Goal: Ask a question

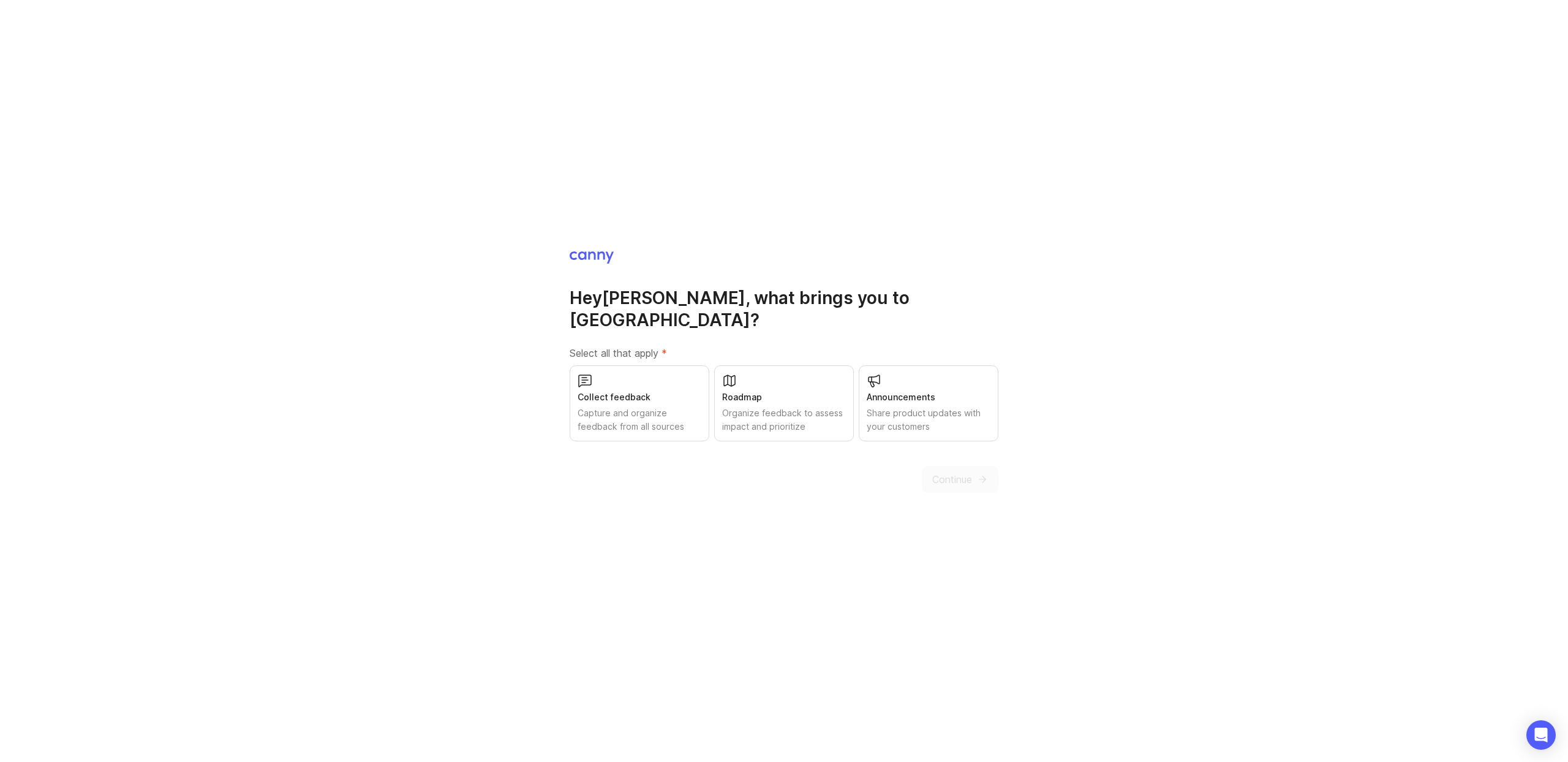
click at [654, 410] on div "Capture and organize feedback from all sources" at bounding box center [639, 419] width 124 height 27
click at [978, 474] on icon "submit" at bounding box center [982, 479] width 11 height 11
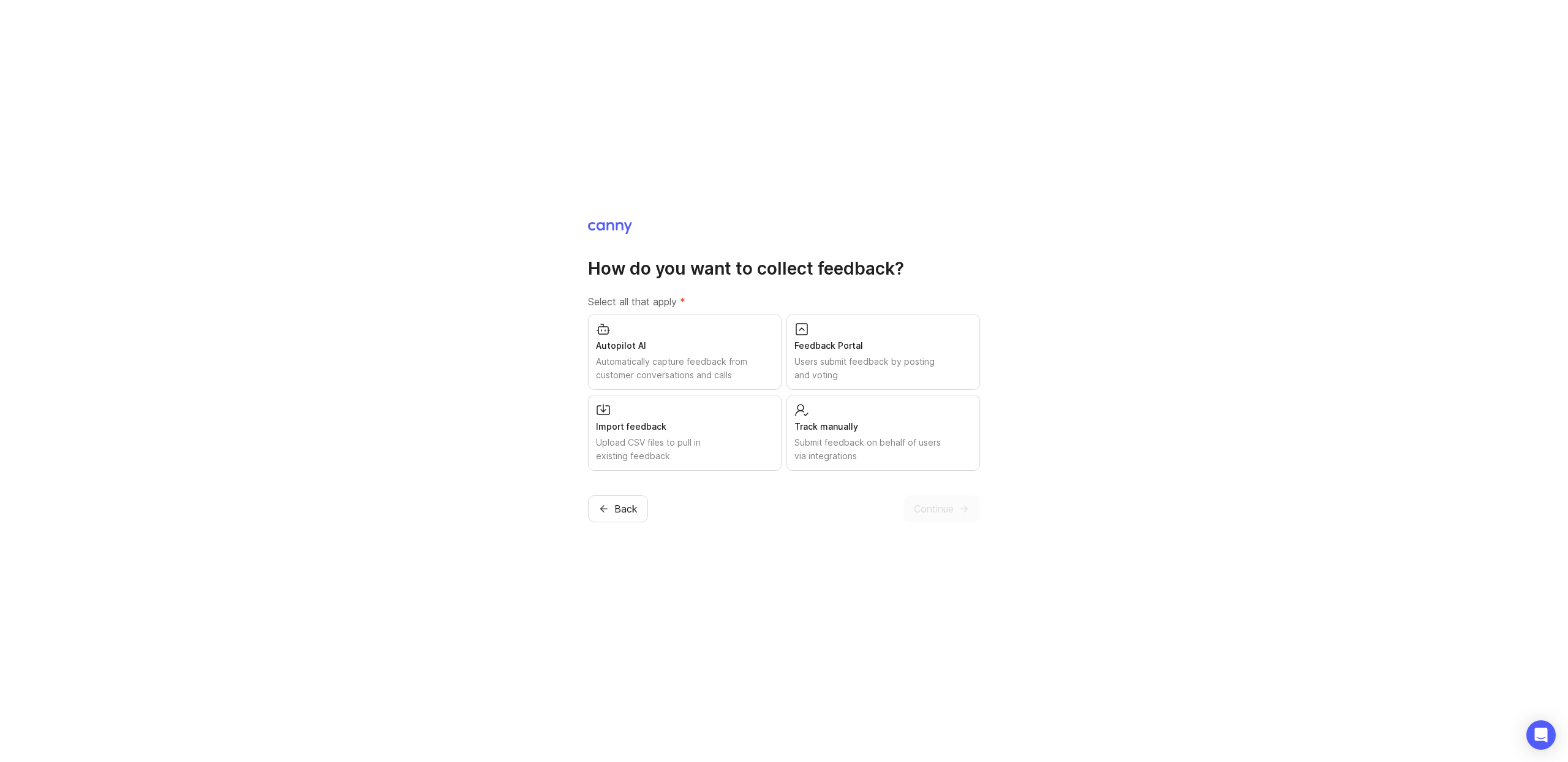
click at [843, 366] on div "Users submit feedback by posting and voting" at bounding box center [883, 368] width 177 height 27
click at [951, 509] on span "Continue" at bounding box center [934, 509] width 40 height 15
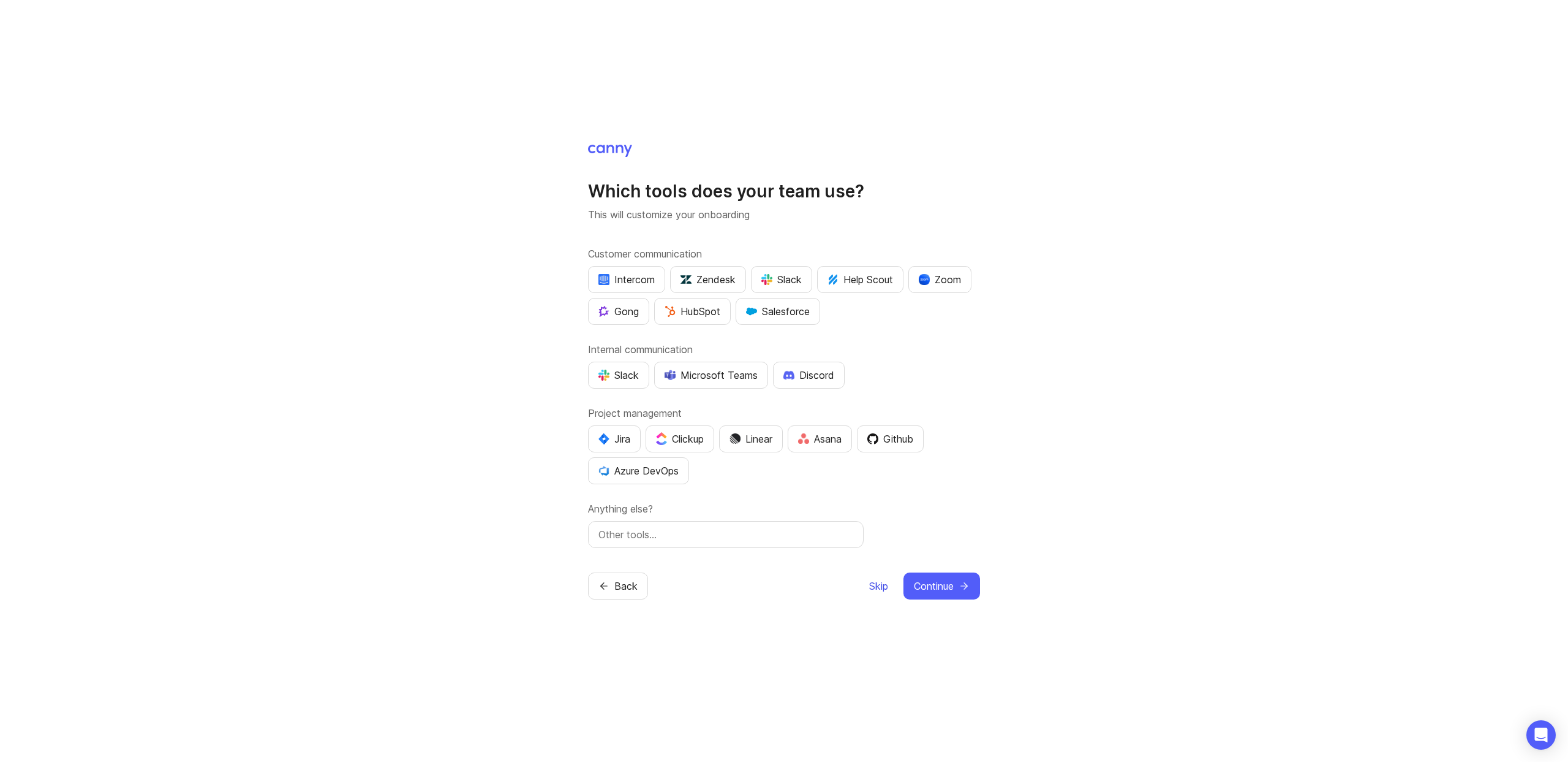
click at [877, 581] on span "Skip" at bounding box center [878, 586] width 19 height 15
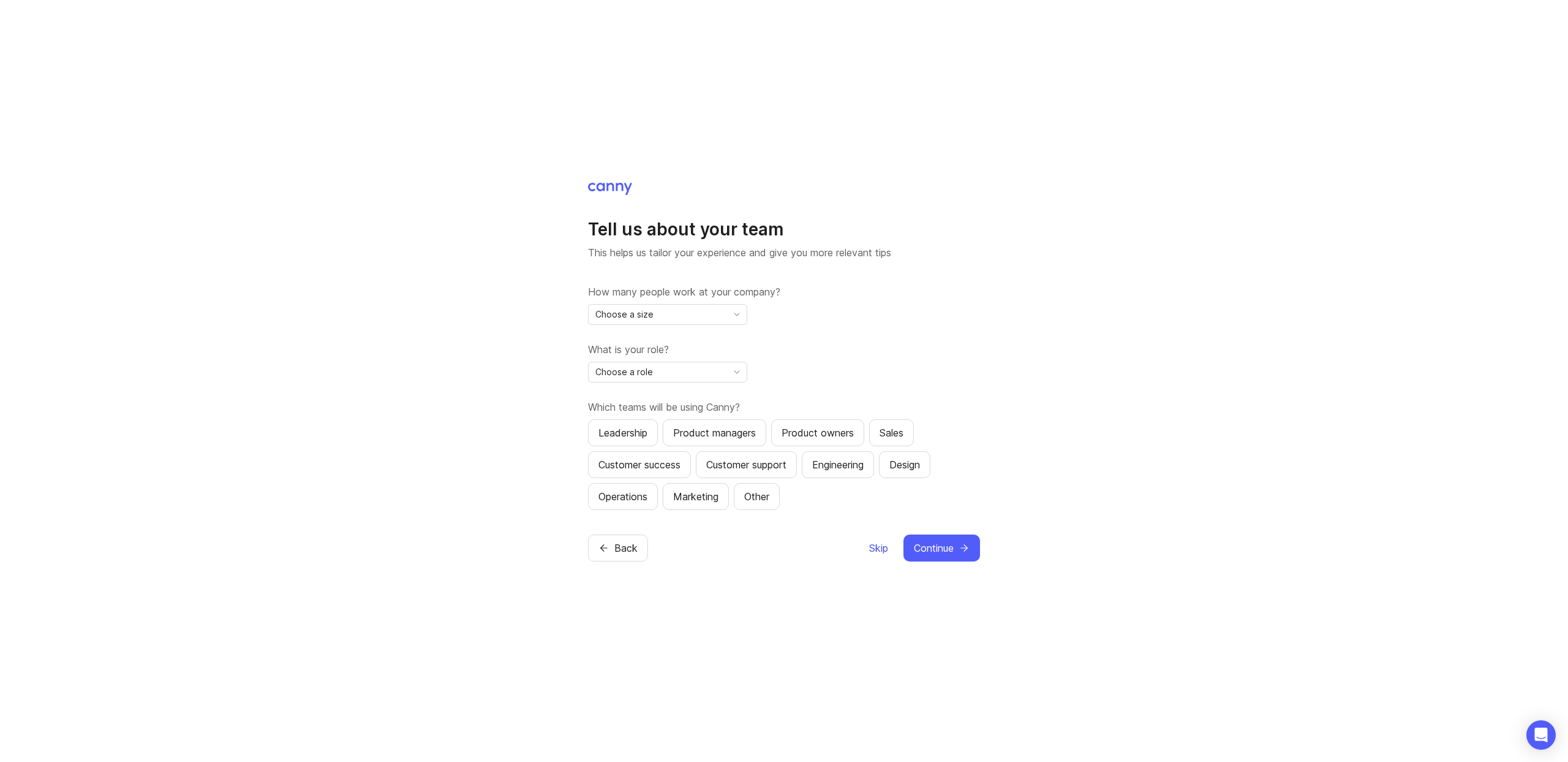
click at [873, 545] on span "Skip" at bounding box center [878, 547] width 19 height 15
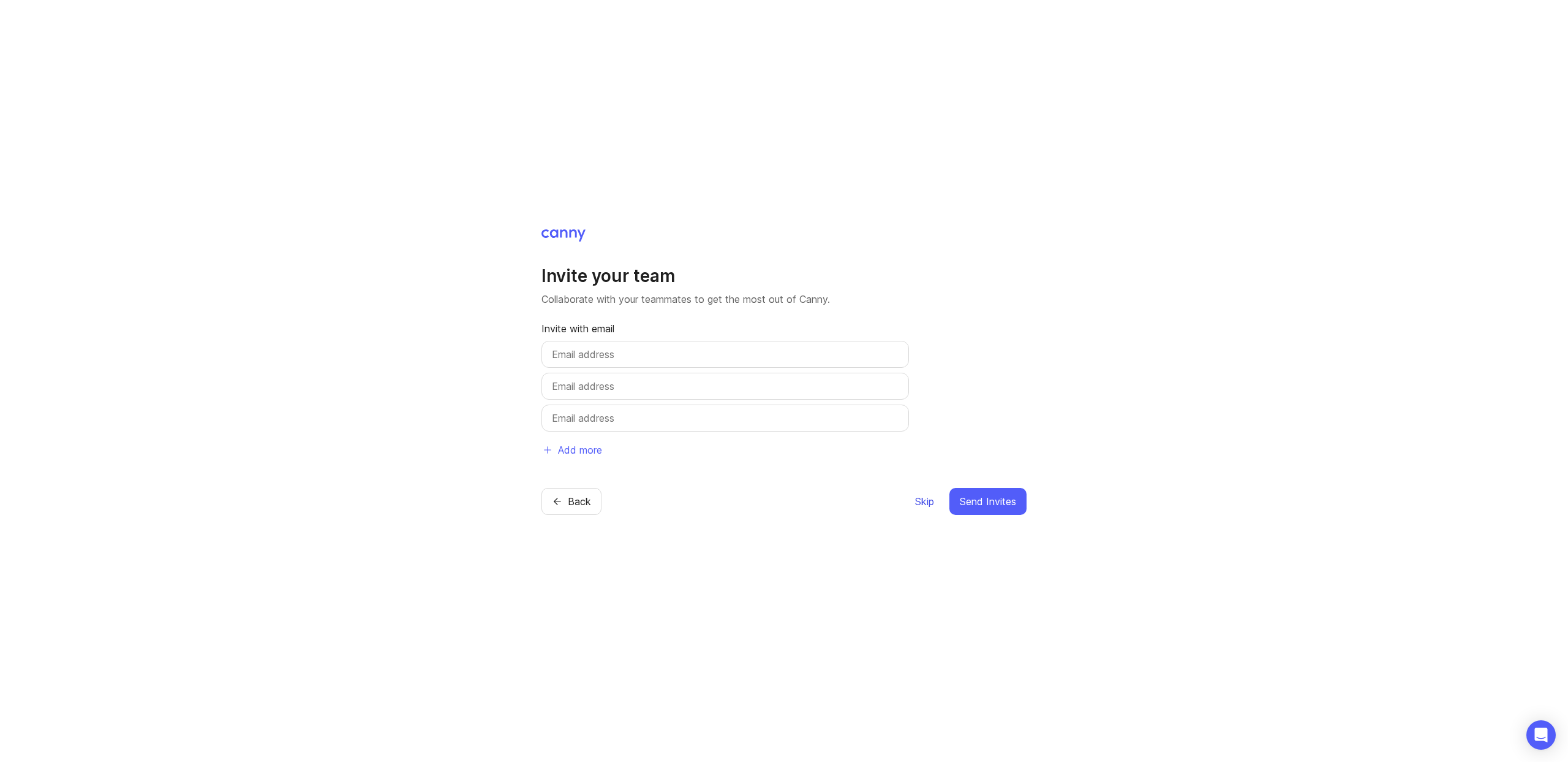
click at [930, 501] on span "Skip" at bounding box center [925, 501] width 19 height 15
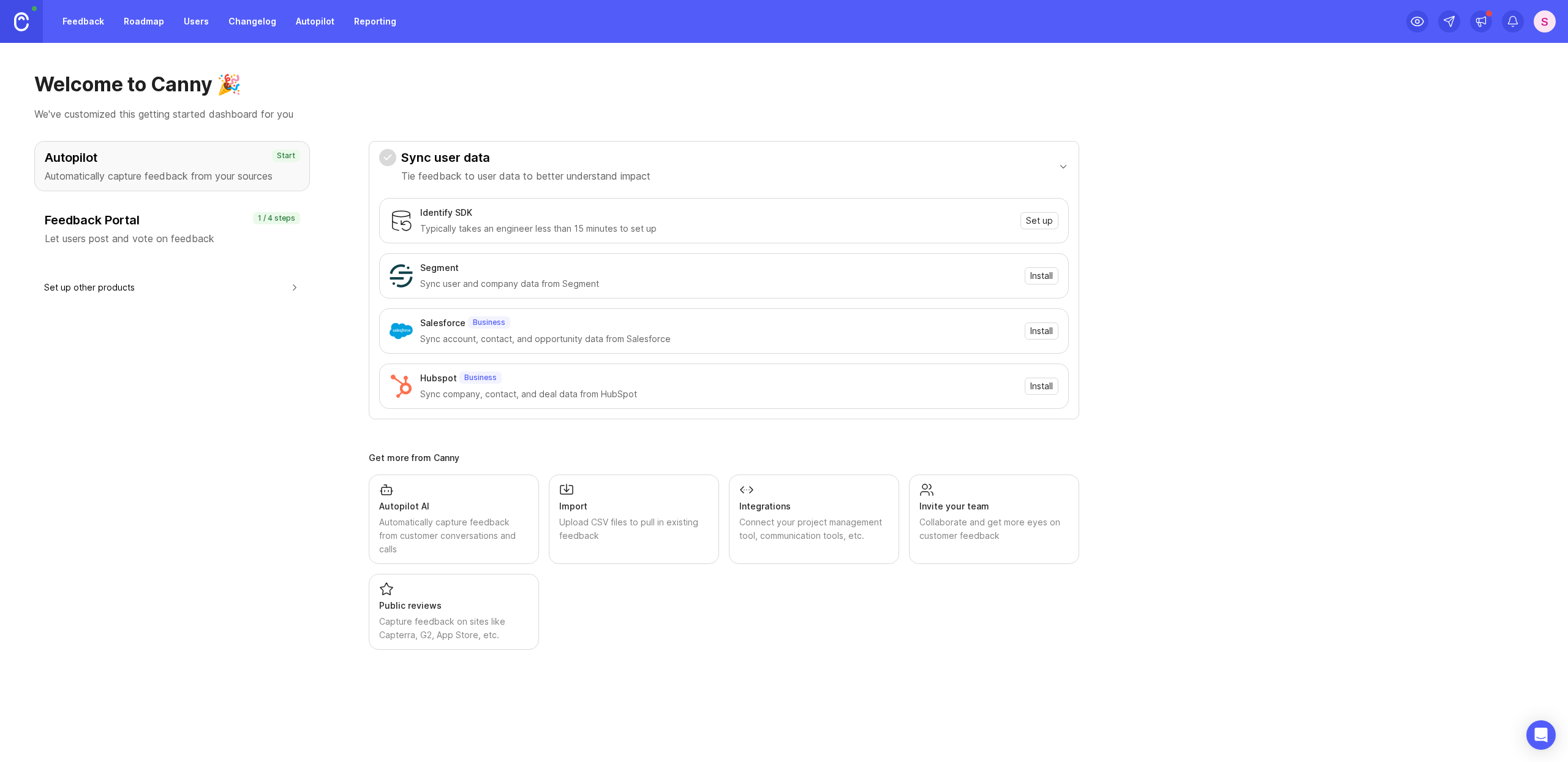
click at [1543, 22] on div "S" at bounding box center [1545, 22] width 22 height 22
click at [1512, 22] on icon at bounding box center [1513, 22] width 12 height 12
click at [1468, 106] on p "We've customized this getting started dashboard for you" at bounding box center [784, 113] width 1499 height 15
click at [21, 25] on img at bounding box center [21, 22] width 15 height 19
click at [1539, 20] on div "S" at bounding box center [1545, 22] width 22 height 22
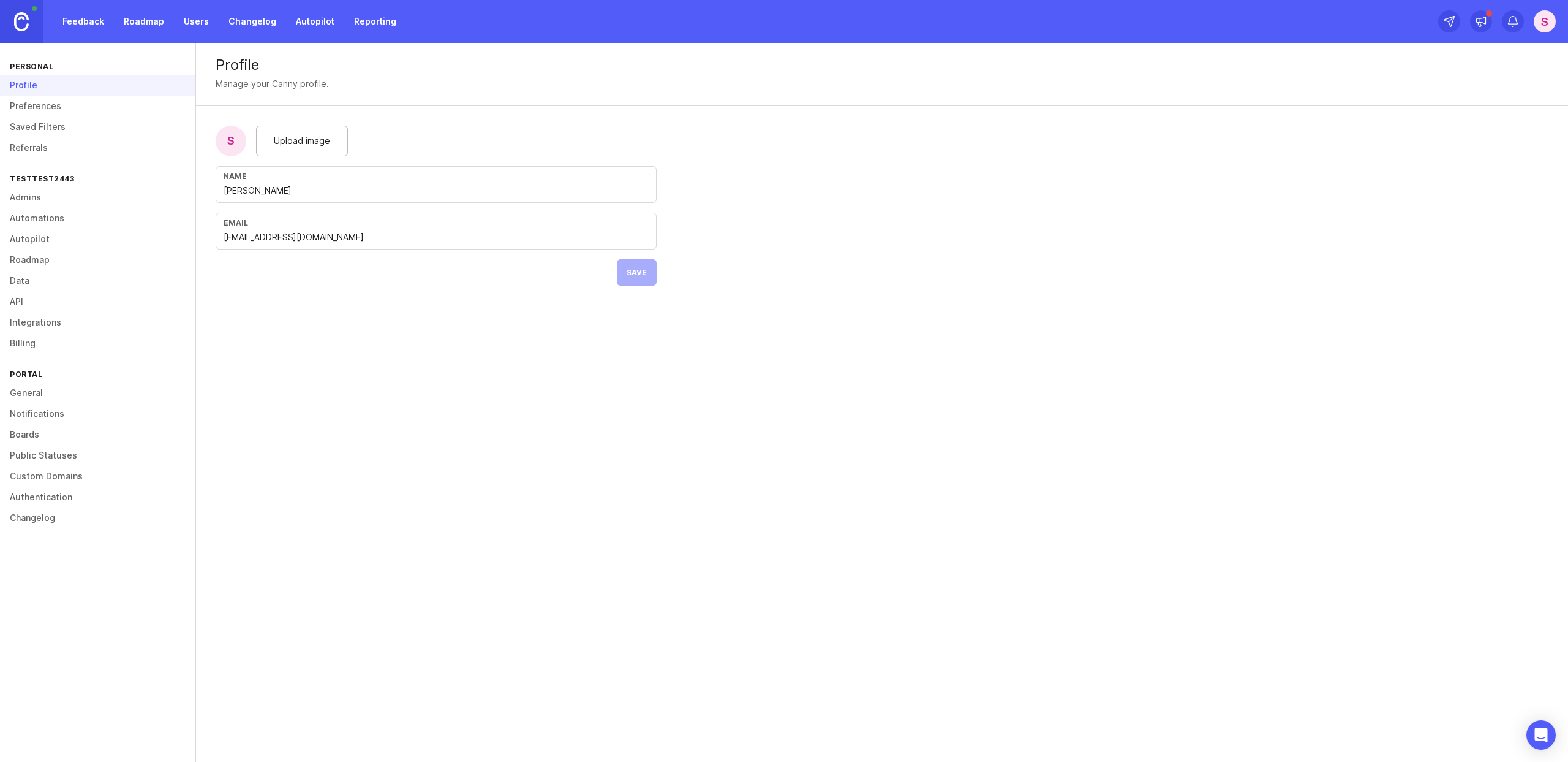
click at [32, 201] on link "Admins" at bounding box center [98, 197] width 195 height 21
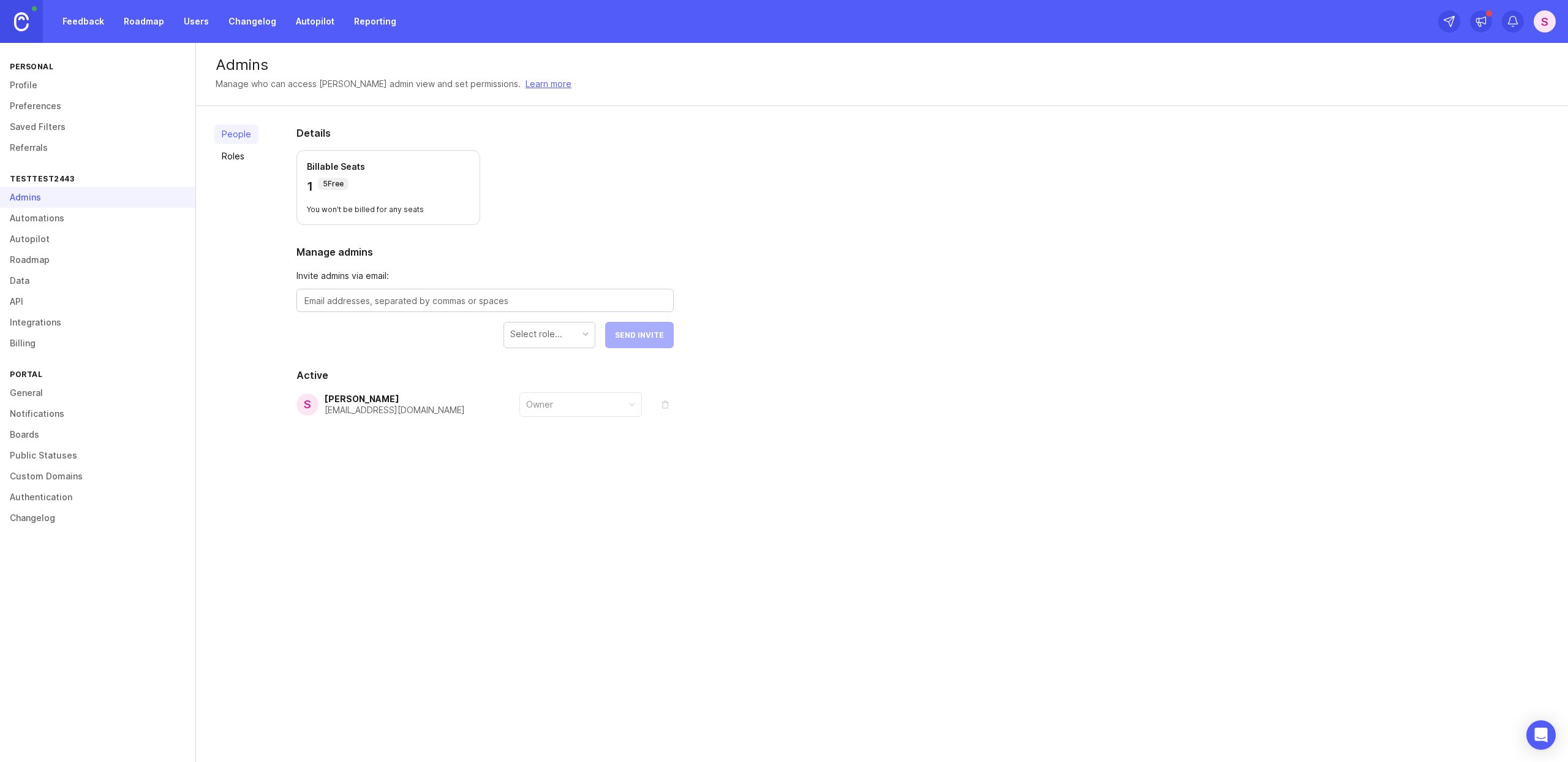
click at [58, 476] on link "Custom Domains" at bounding box center [98, 476] width 195 height 21
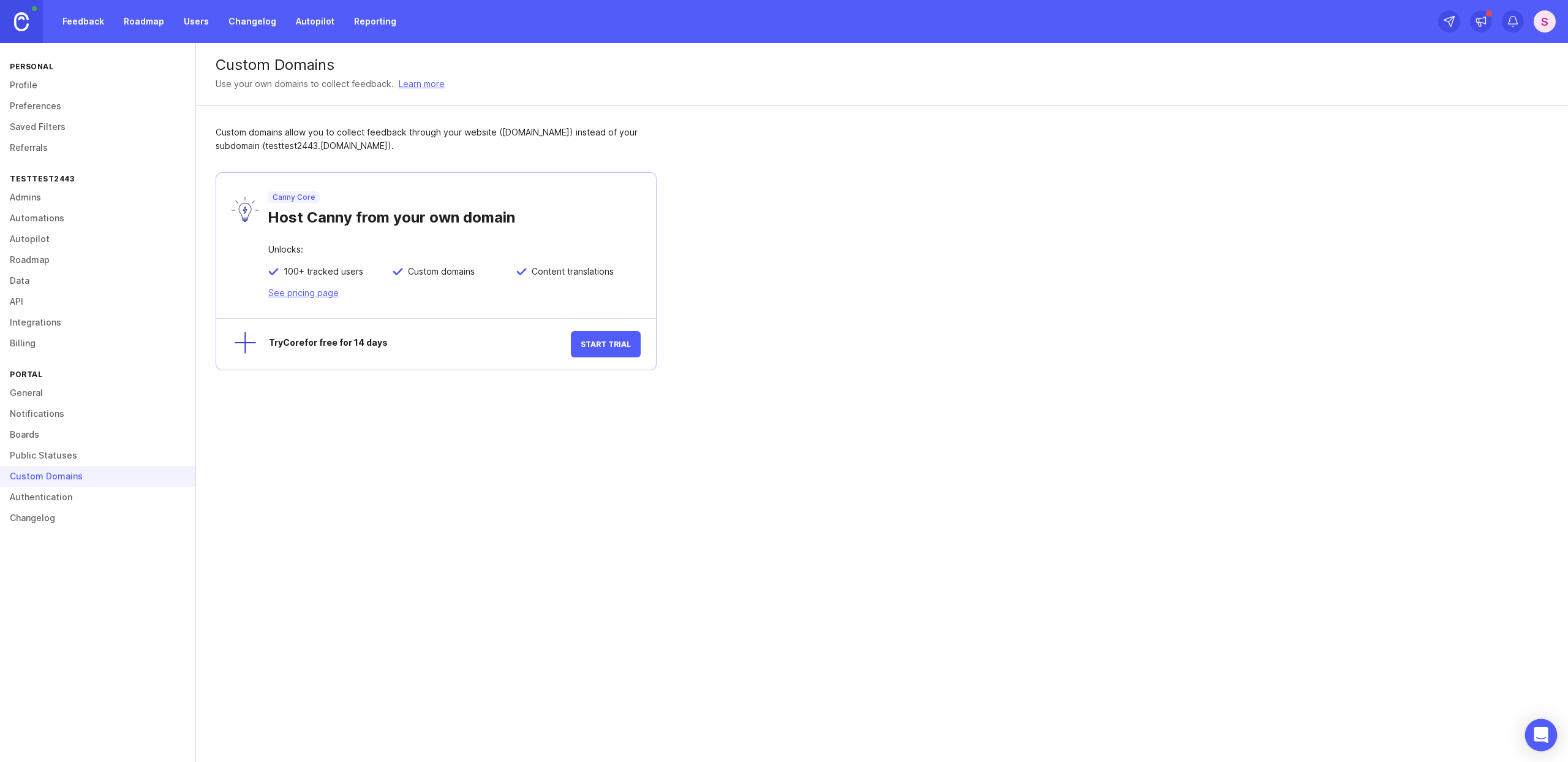
click at [1552, 735] on div "Open Intercom Messenger" at bounding box center [1541, 735] width 33 height 33
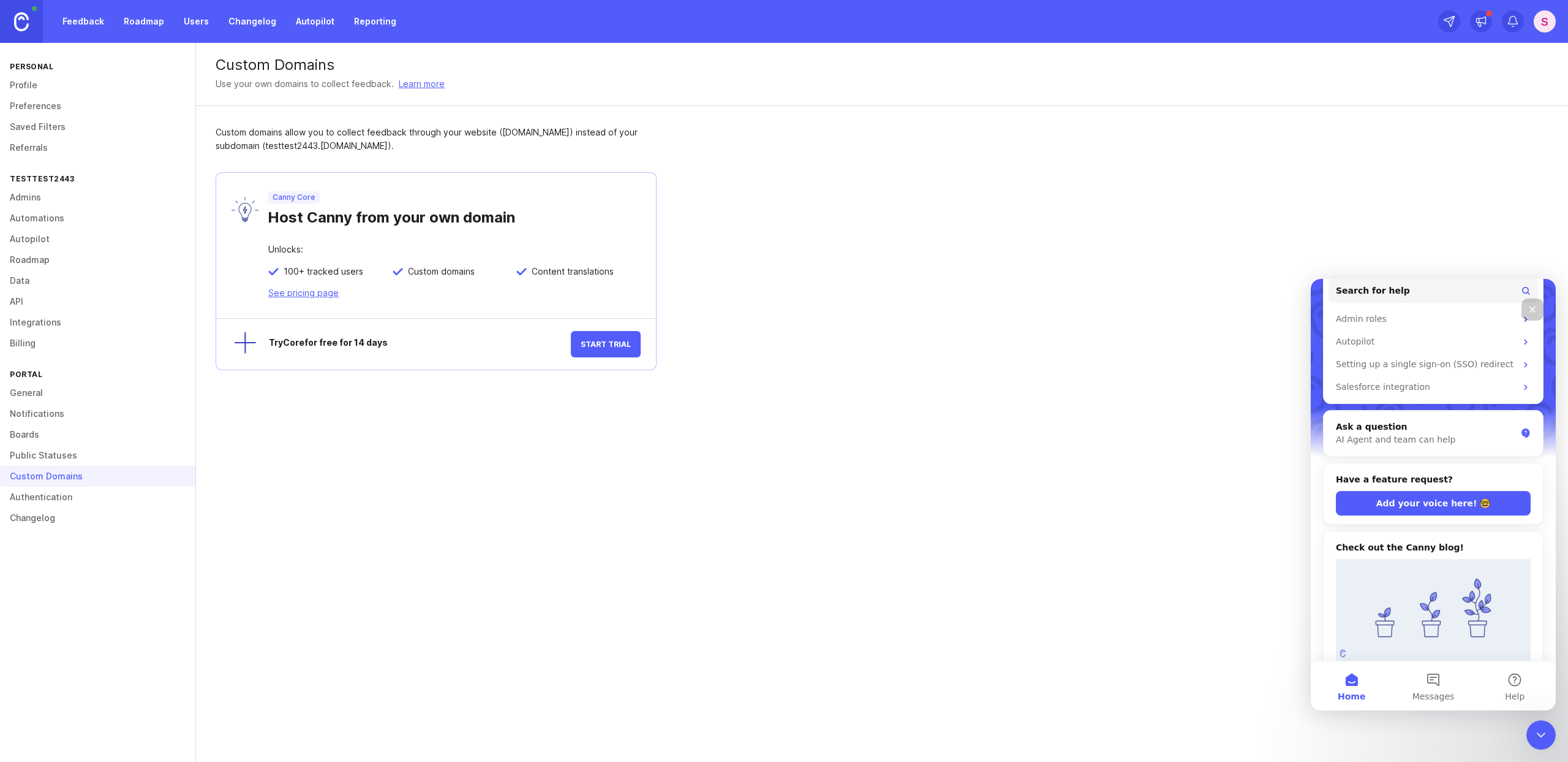
scroll to position [211, 0]
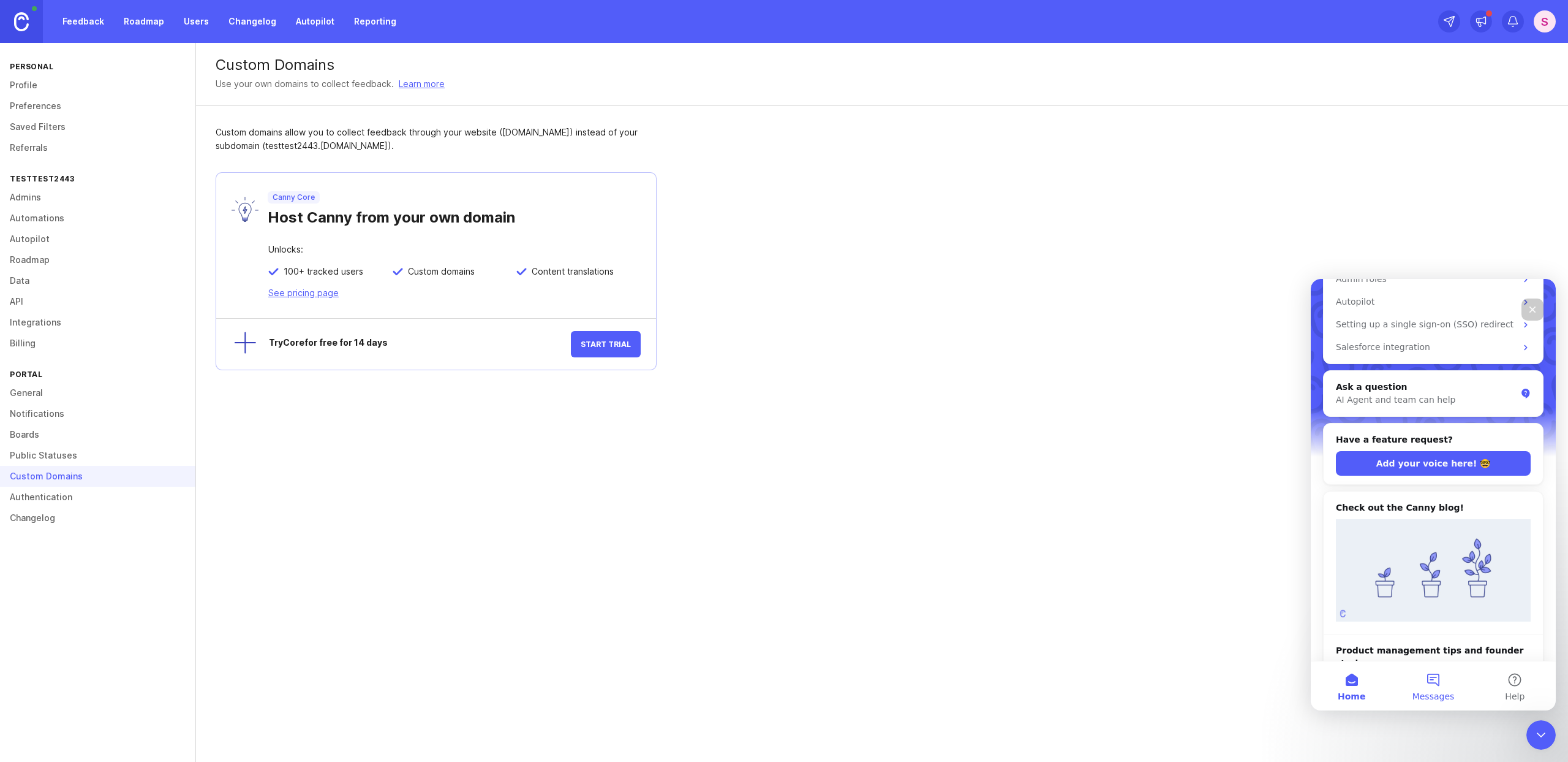
click at [1444, 680] on button "Messages" at bounding box center [1432, 685] width 81 height 49
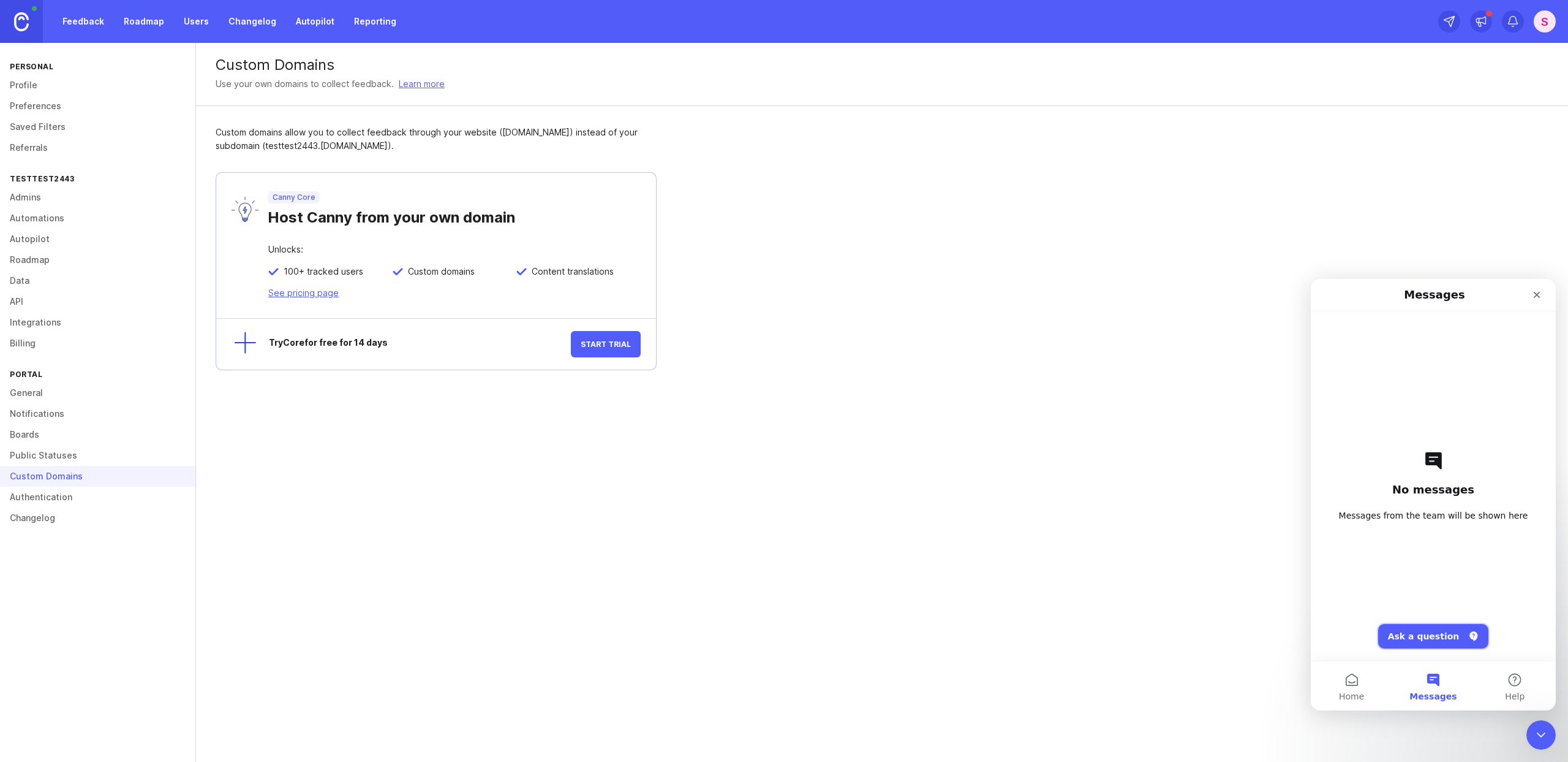
click at [1409, 636] on button "Ask a question" at bounding box center [1433, 636] width 111 height 24
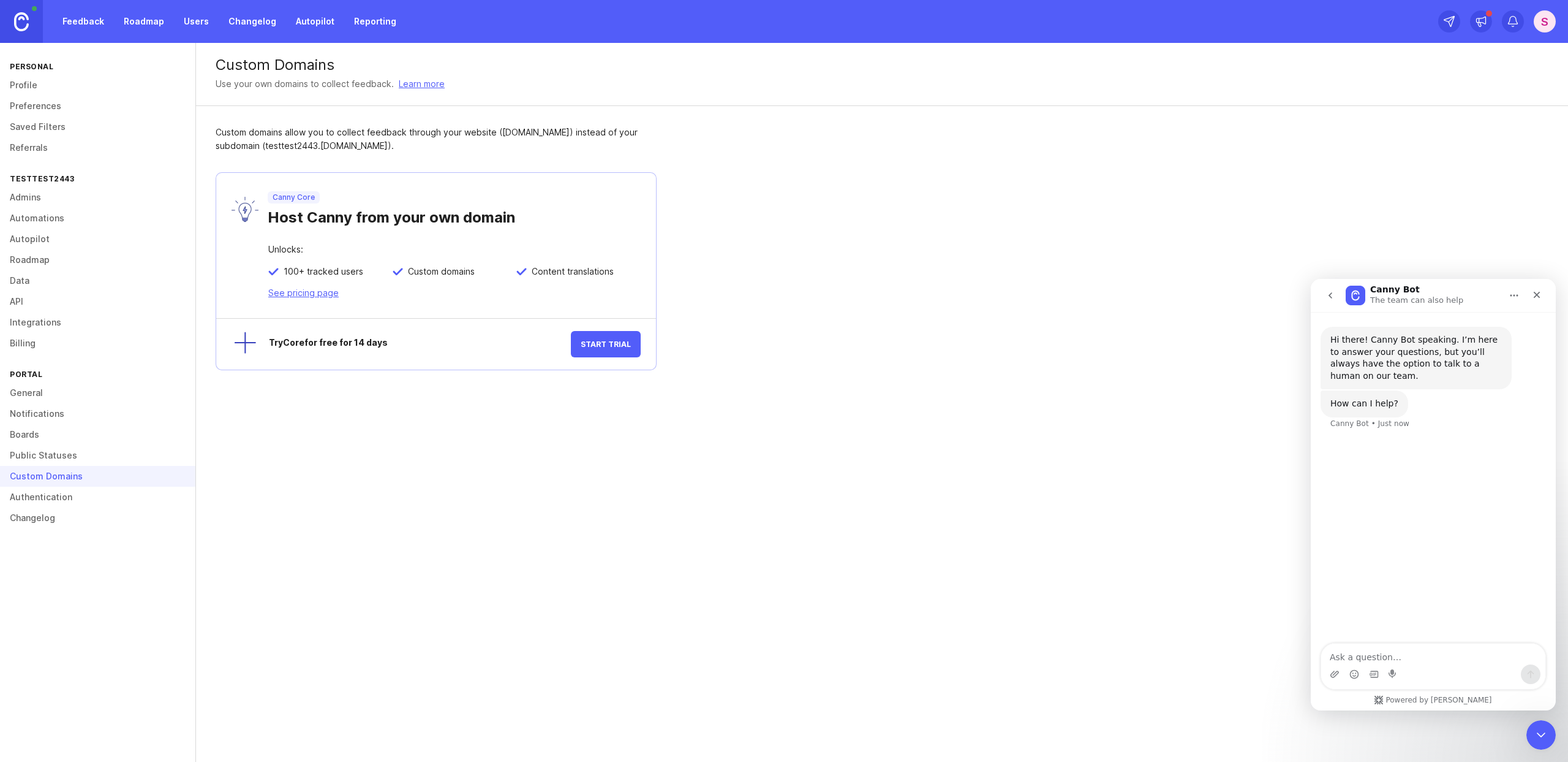
click at [1378, 654] on textarea "Ask a question…" at bounding box center [1432, 654] width 224 height 21
type textarea "I need access to my company account"
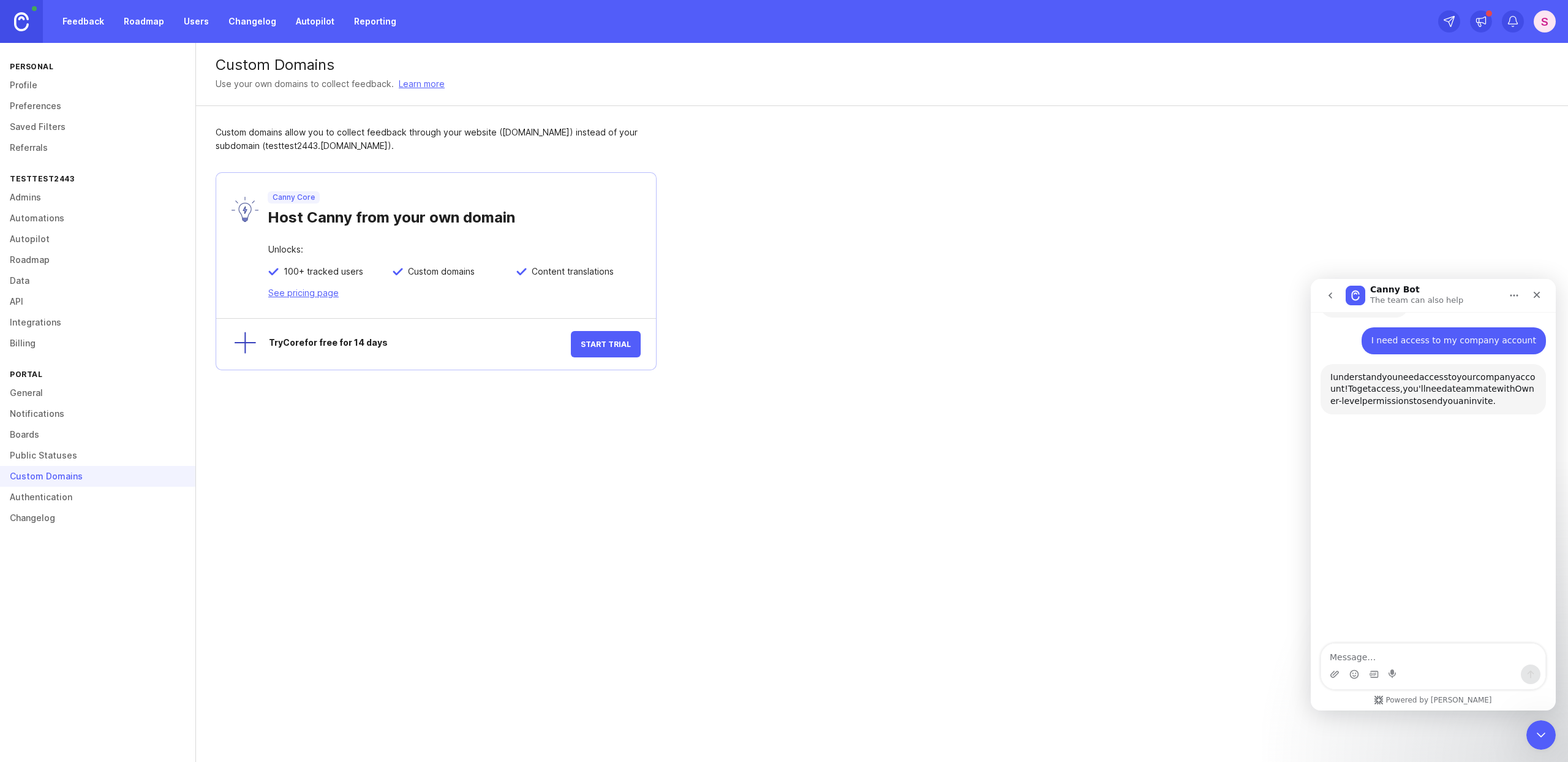
scroll to position [118, 0]
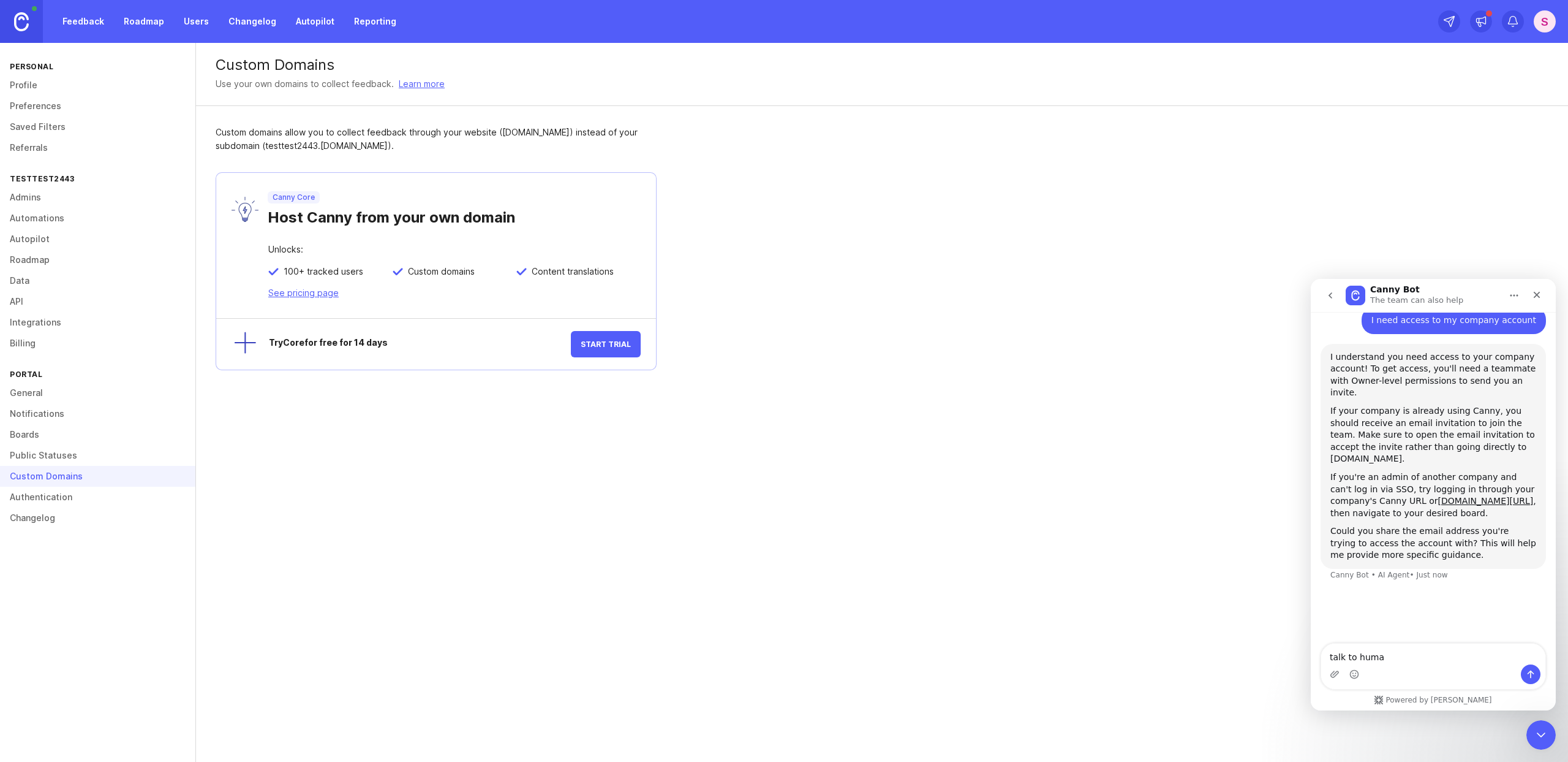
type textarea "talk to human"
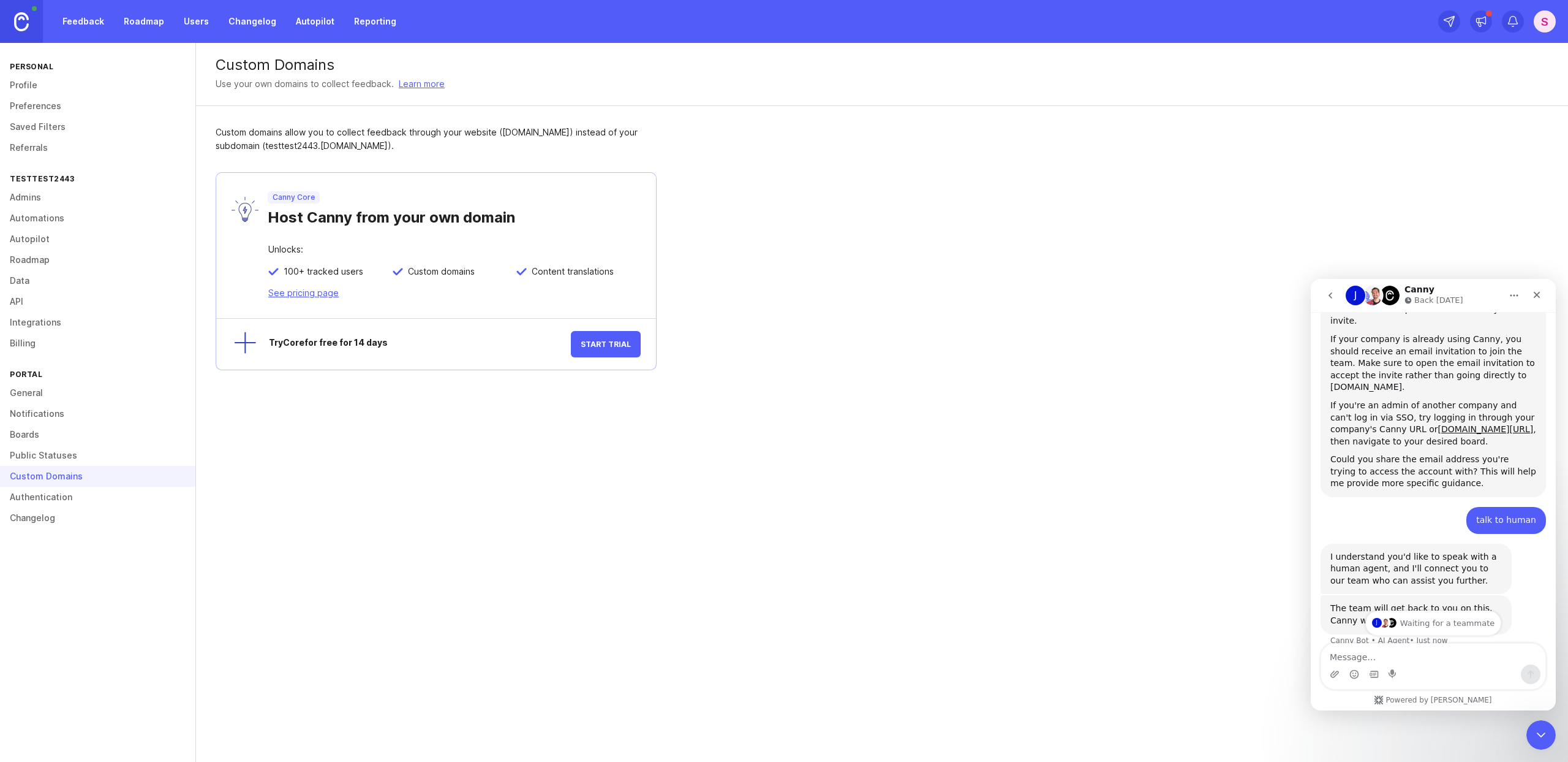
scroll to position [230, 0]
